Goal: Find specific page/section: Find specific page/section

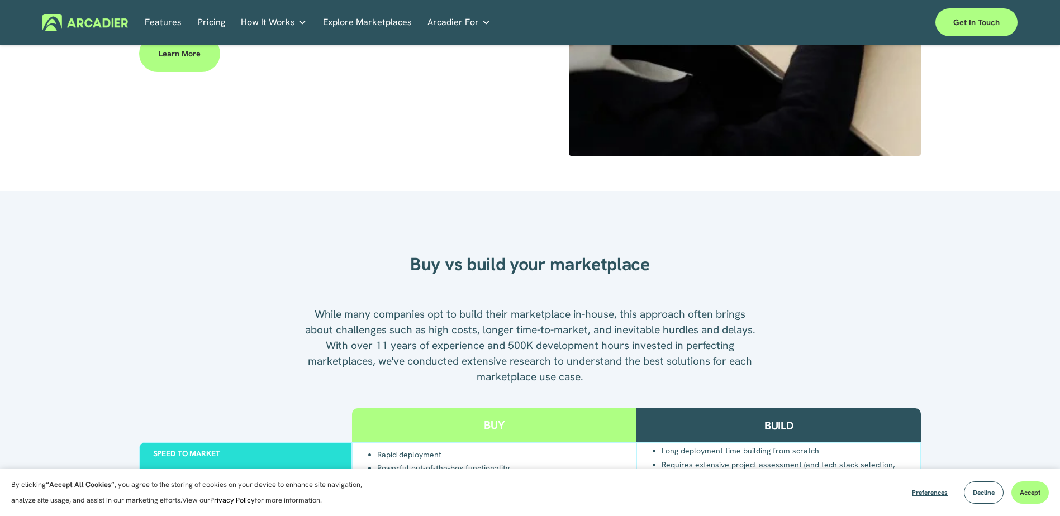
scroll to position [498, 0]
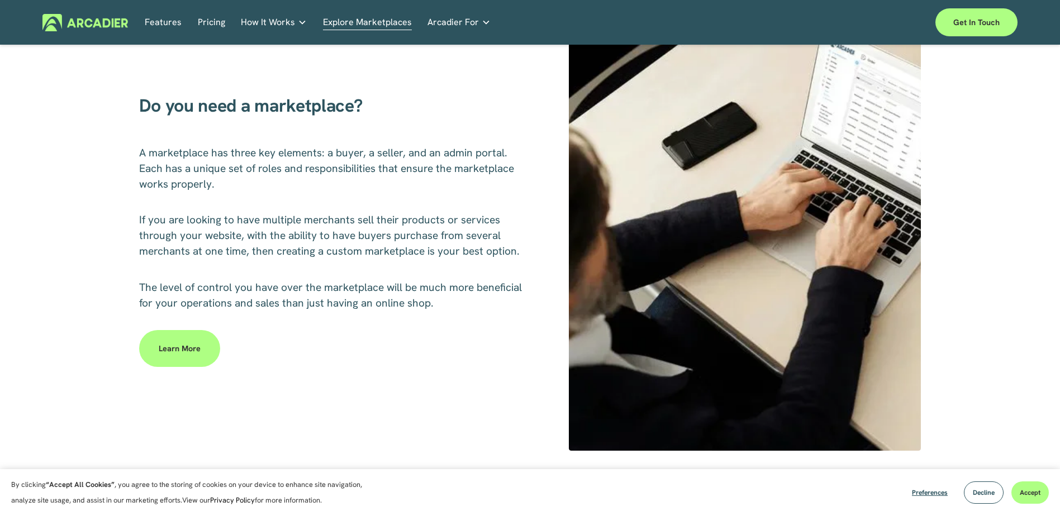
click at [0, 0] on link "Case Studies Read about game-changing marketplace solutions." at bounding box center [0, 0] width 0 height 0
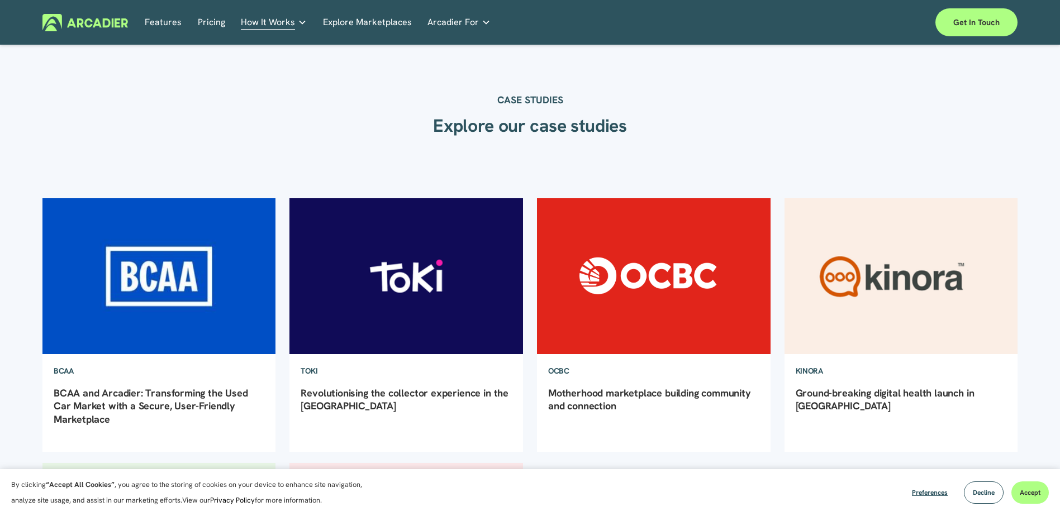
click at [407, 20] on nav "Features Pricing How It Works Why Arcadier Partners About Us Contact Partners" at bounding box center [318, 22] width 346 height 17
click at [407, 20] on link "Explore Marketplaces" at bounding box center [367, 22] width 89 height 17
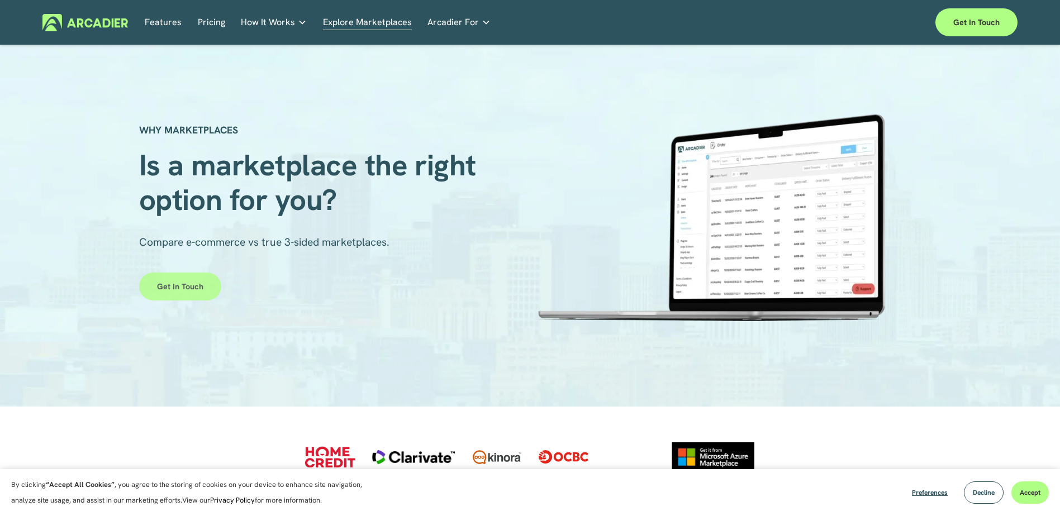
click at [190, 282] on link "Get in touch" at bounding box center [180, 287] width 82 height 28
